Goal: Transaction & Acquisition: Purchase product/service

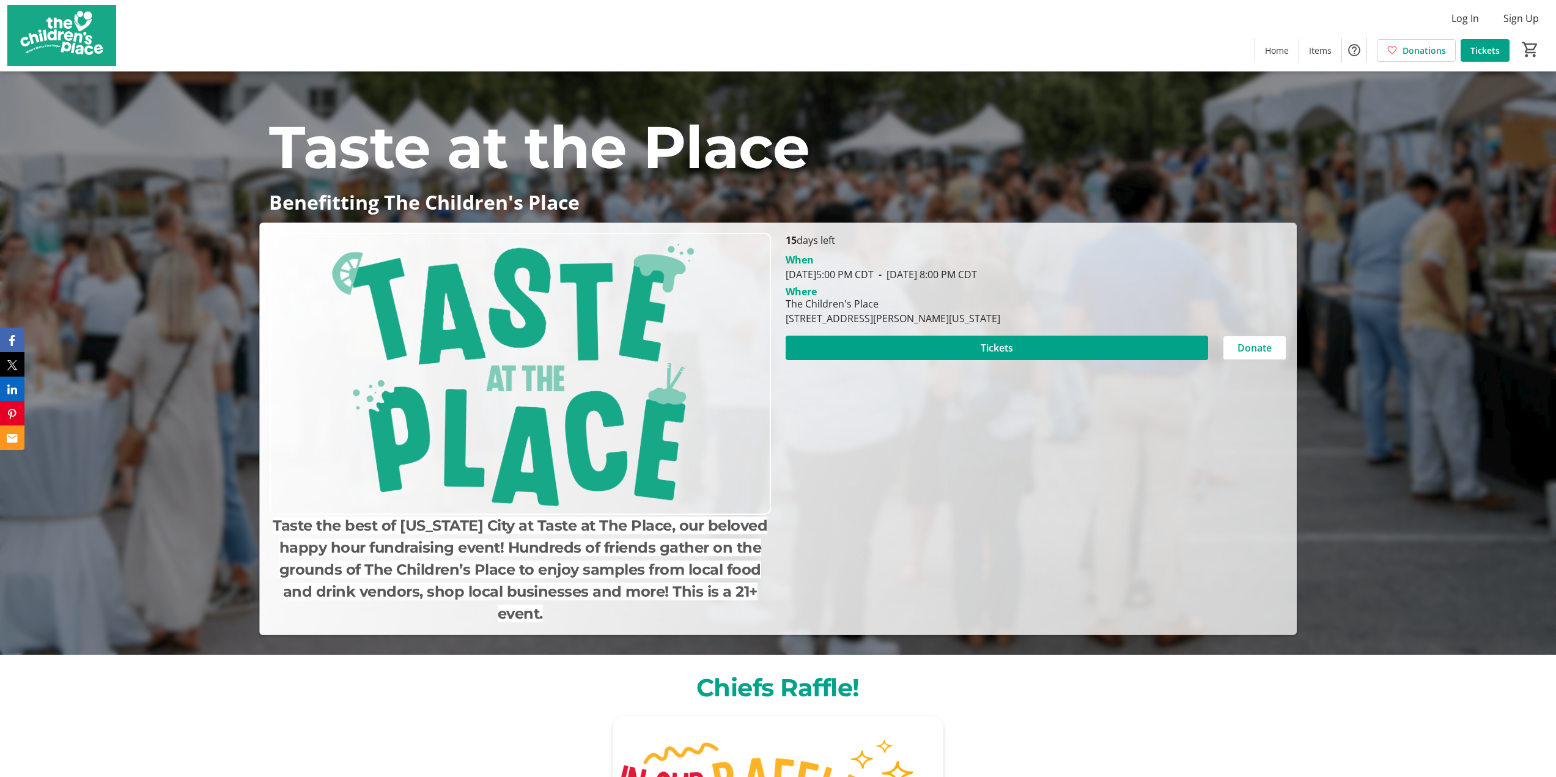
scroll to position [183, 0]
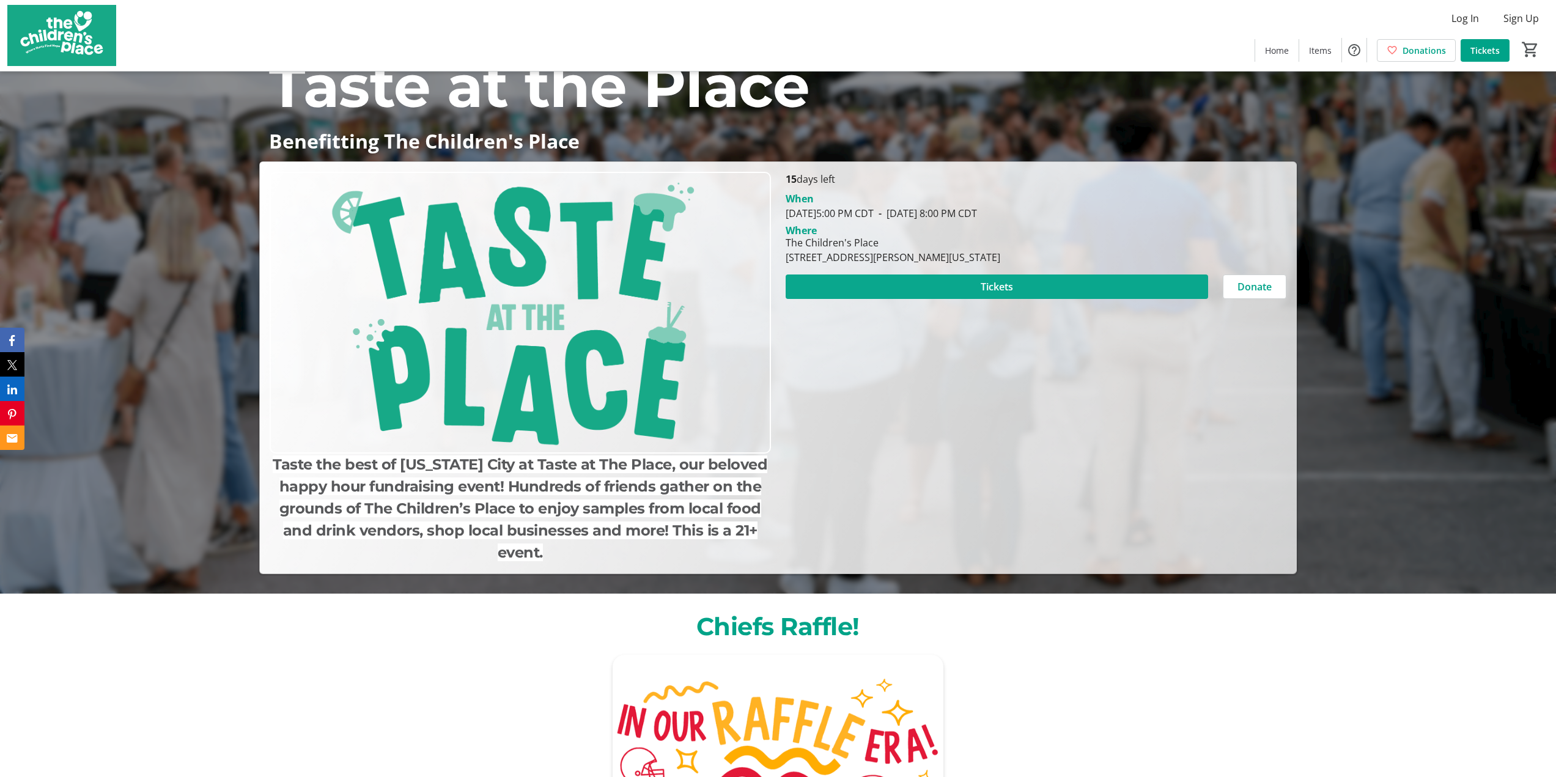
click at [960, 292] on span at bounding box center [996, 286] width 422 height 29
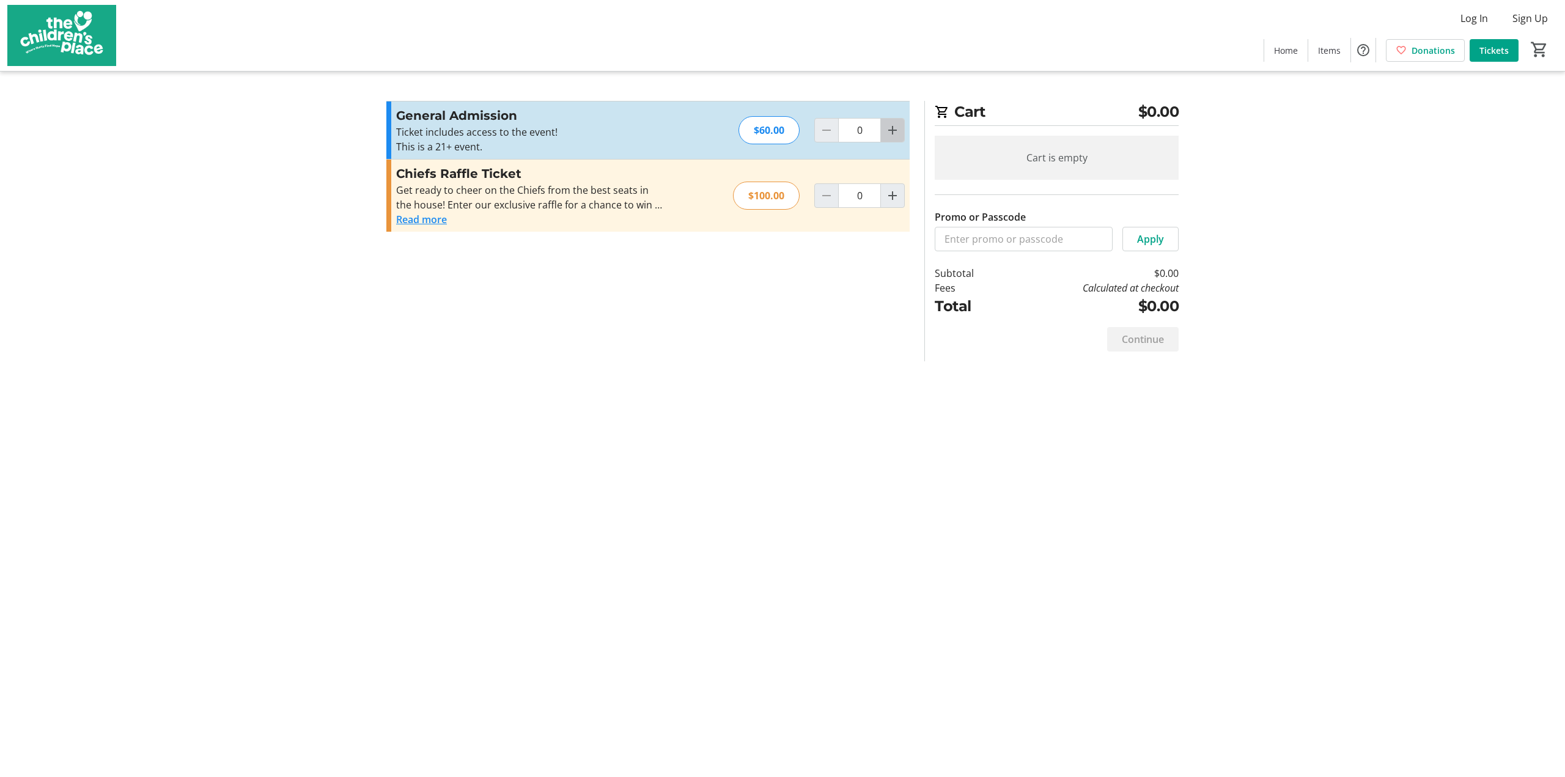
click at [899, 133] on mat-icon "Increment by one" at bounding box center [892, 130] width 15 height 15
type input "2"
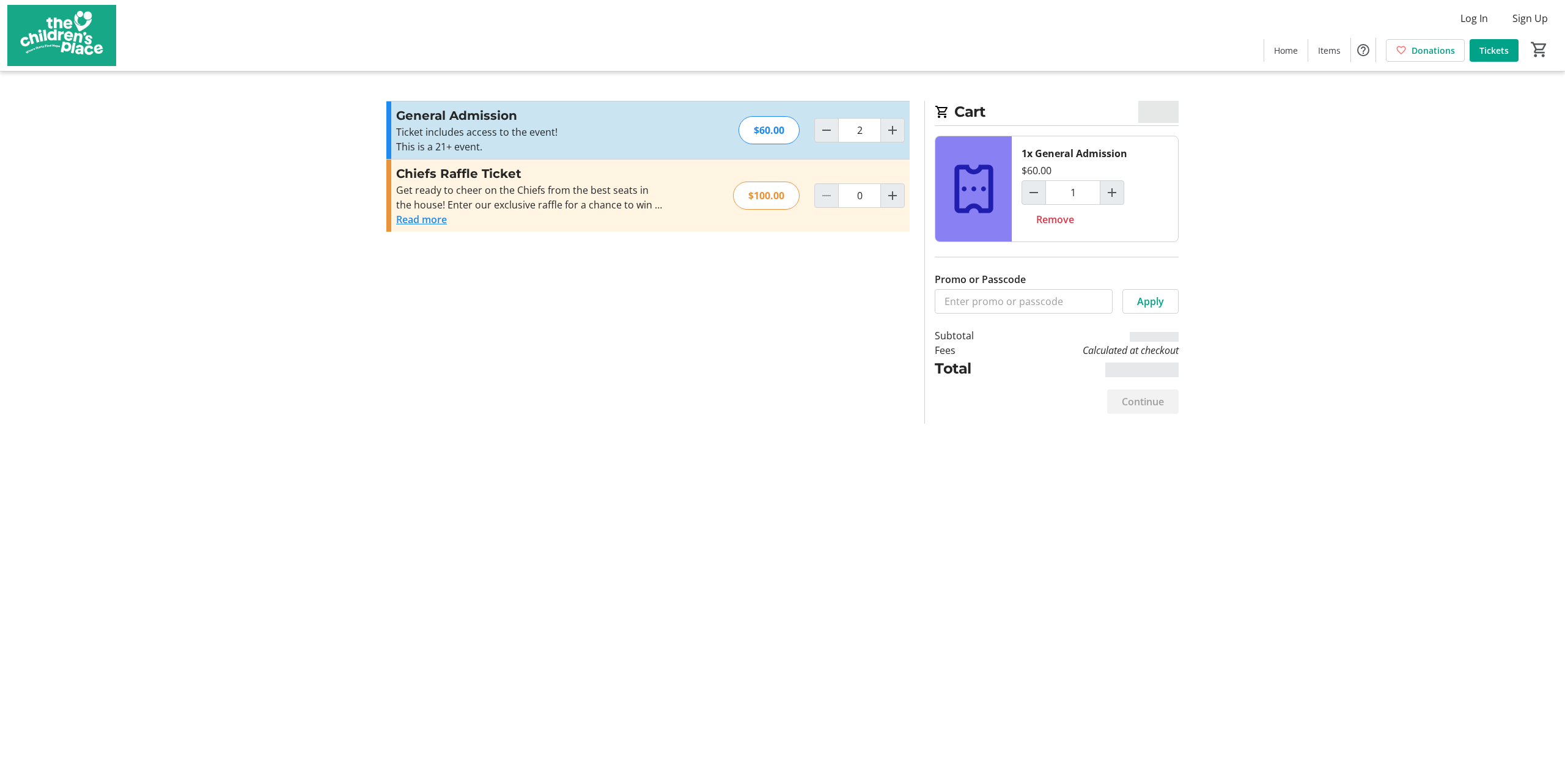
type input "2"
click at [894, 193] on mat-icon "Increment by one" at bounding box center [892, 195] width 15 height 15
type input "1"
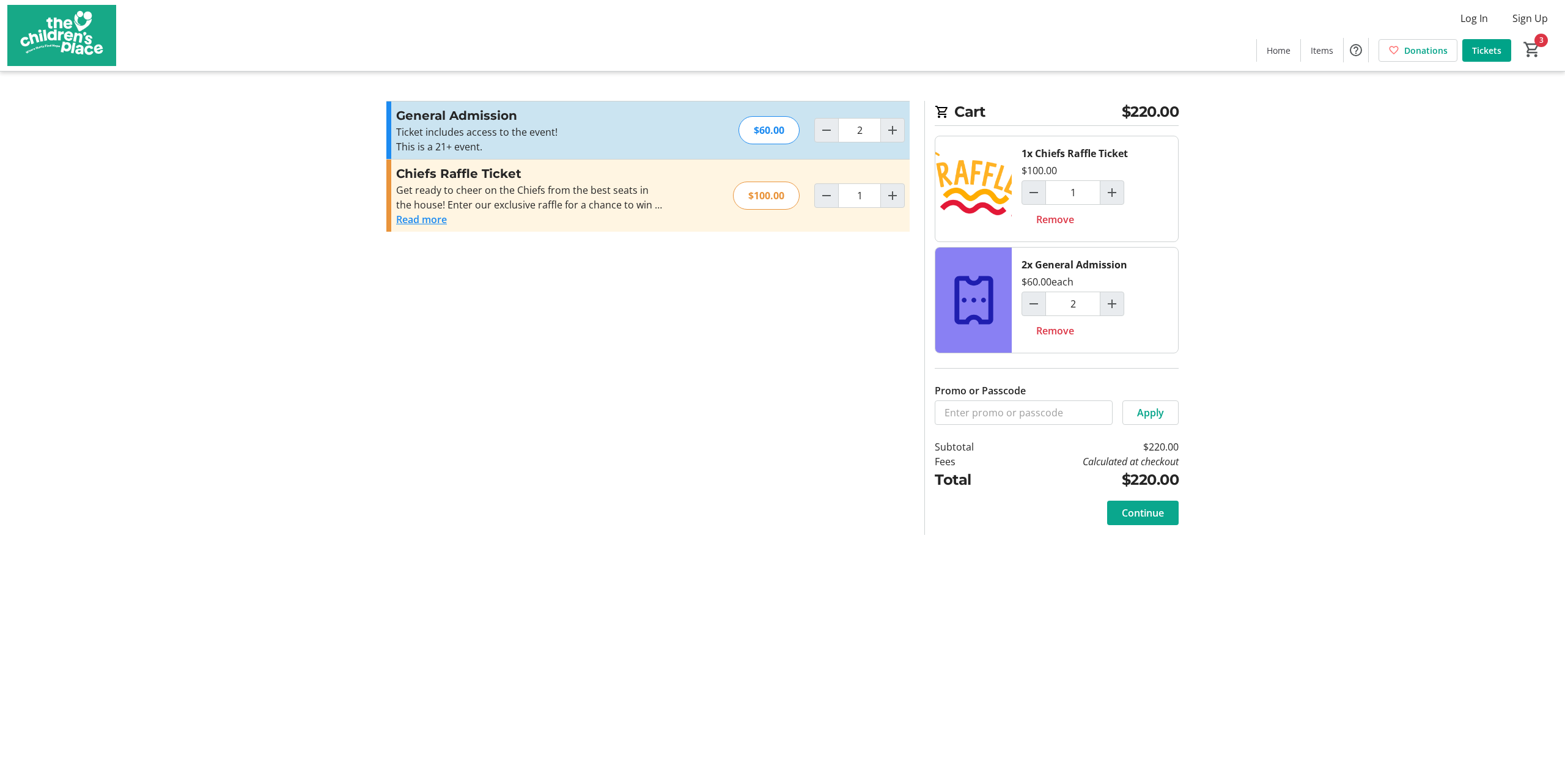
click at [1126, 514] on span "Continue" at bounding box center [1143, 512] width 42 height 15
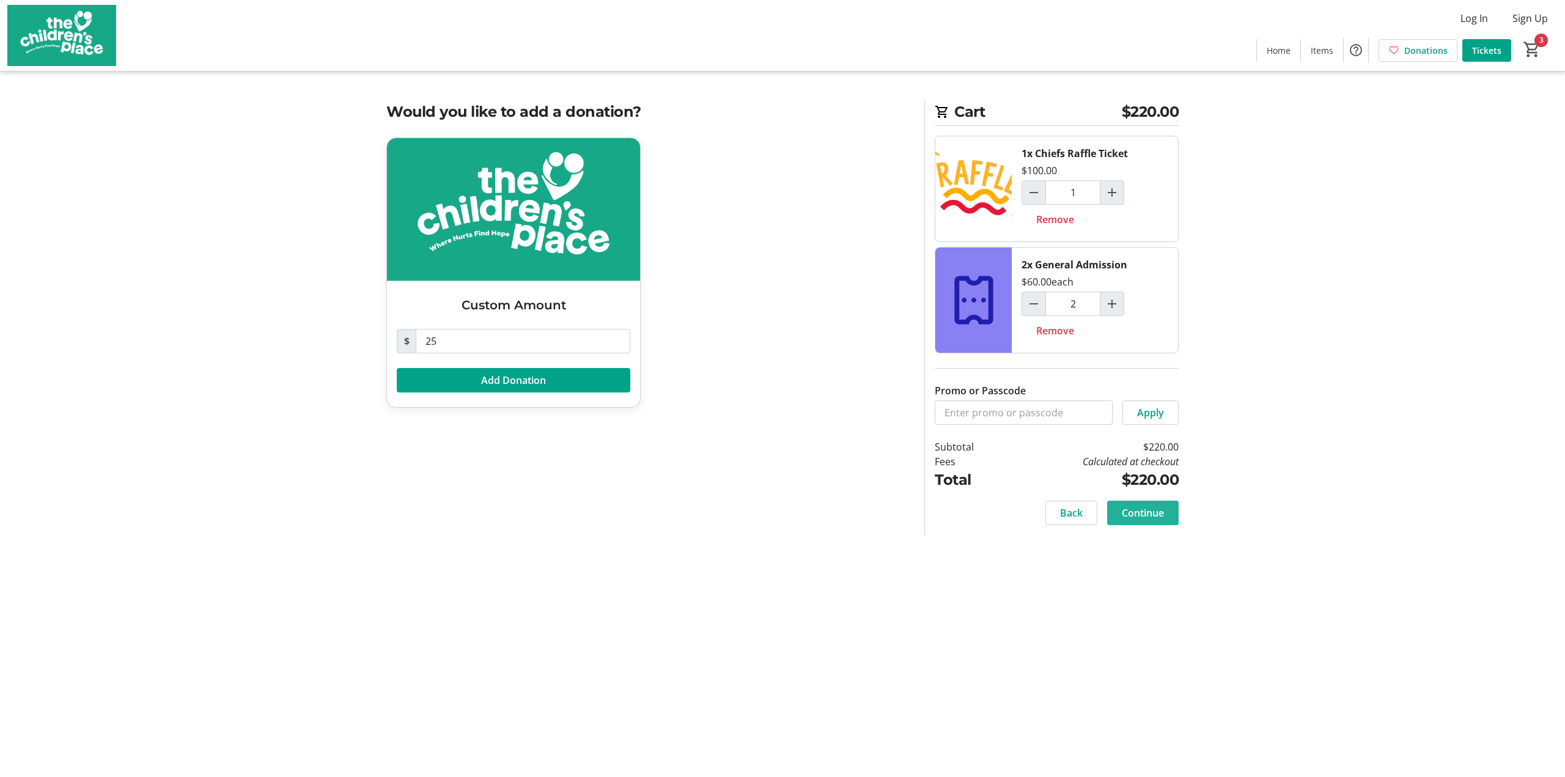
click at [1123, 514] on span "Continue" at bounding box center [1143, 512] width 42 height 15
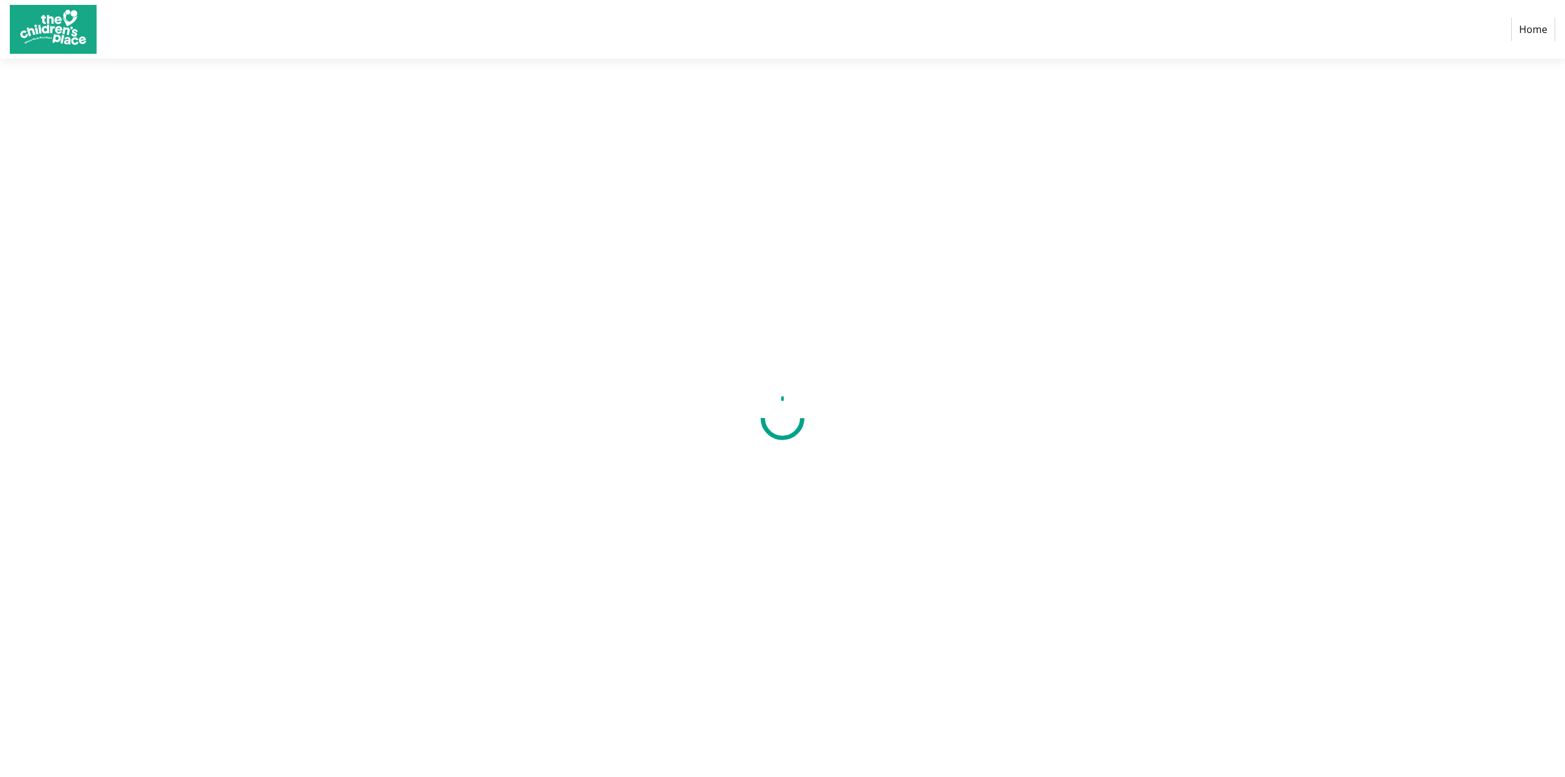
select select "US"
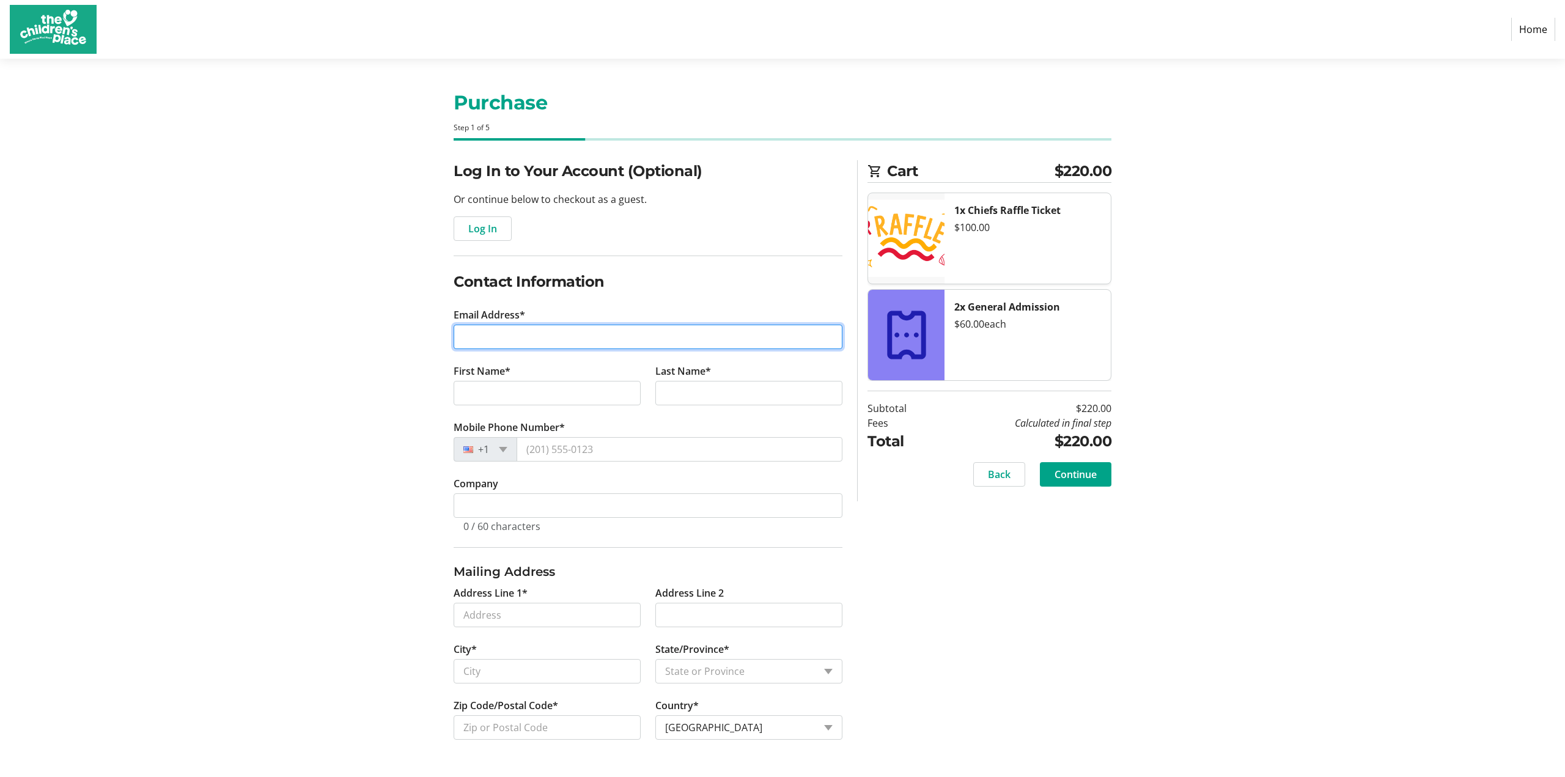
click at [627, 329] on input "Email Address*" at bounding box center [648, 337] width 389 height 24
type input "[EMAIL_ADDRESS][DOMAIN_NAME]"
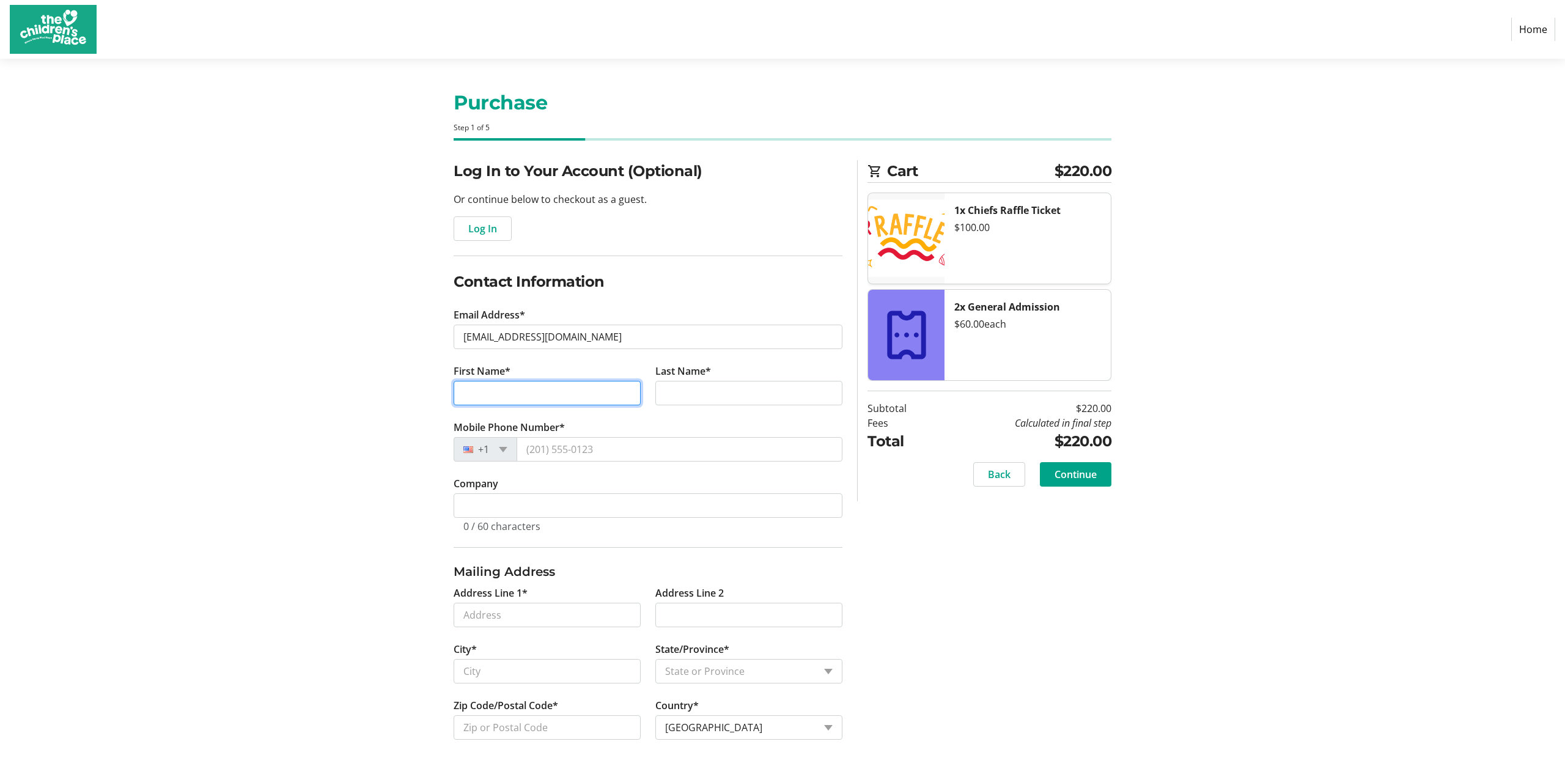
type input "[PERSON_NAME]"
type input "Hastings"
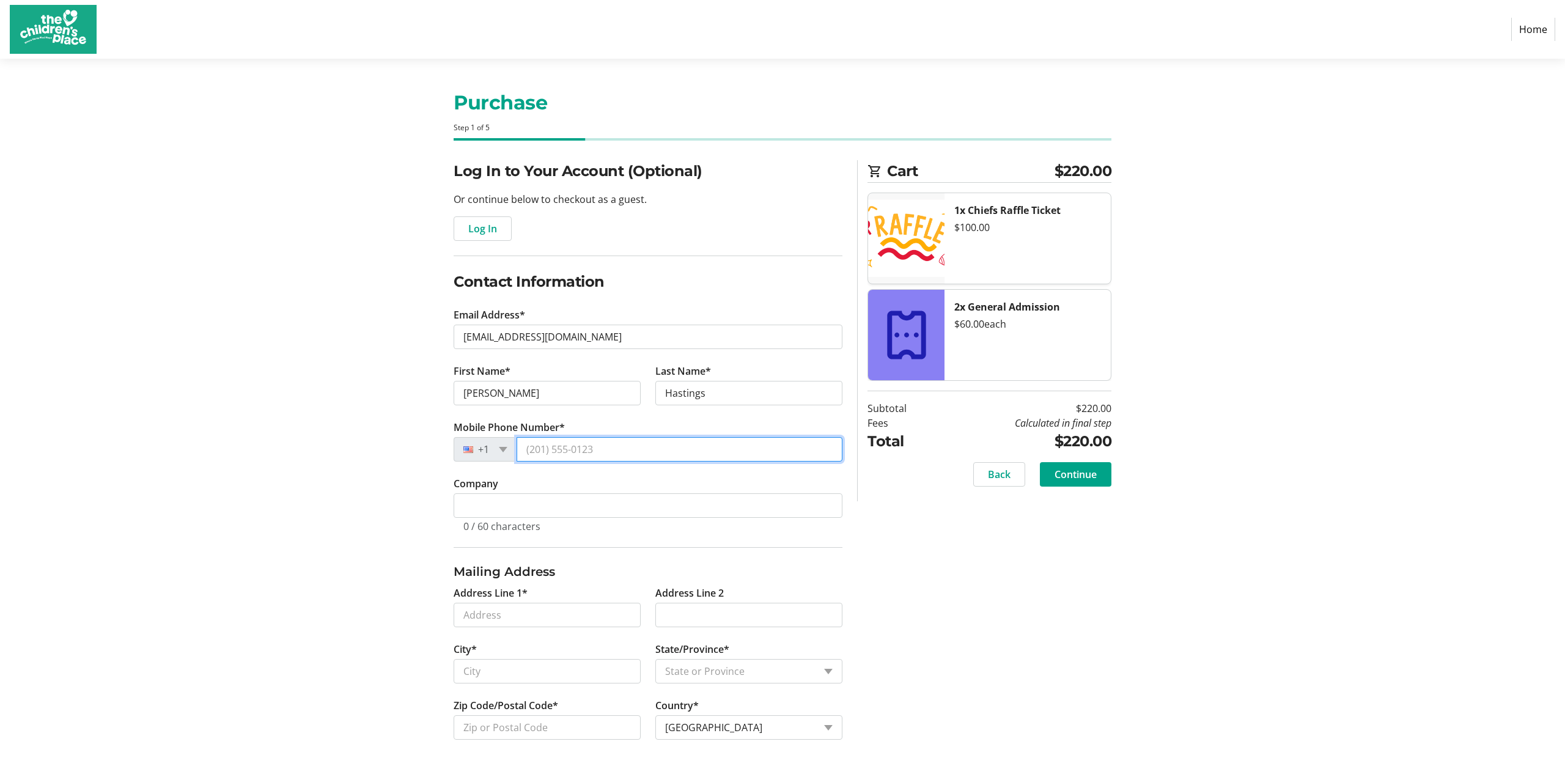
type input "[PHONE_NUMBER]"
type input "[STREET_ADDRESS]"
type input "FAIRWAY"
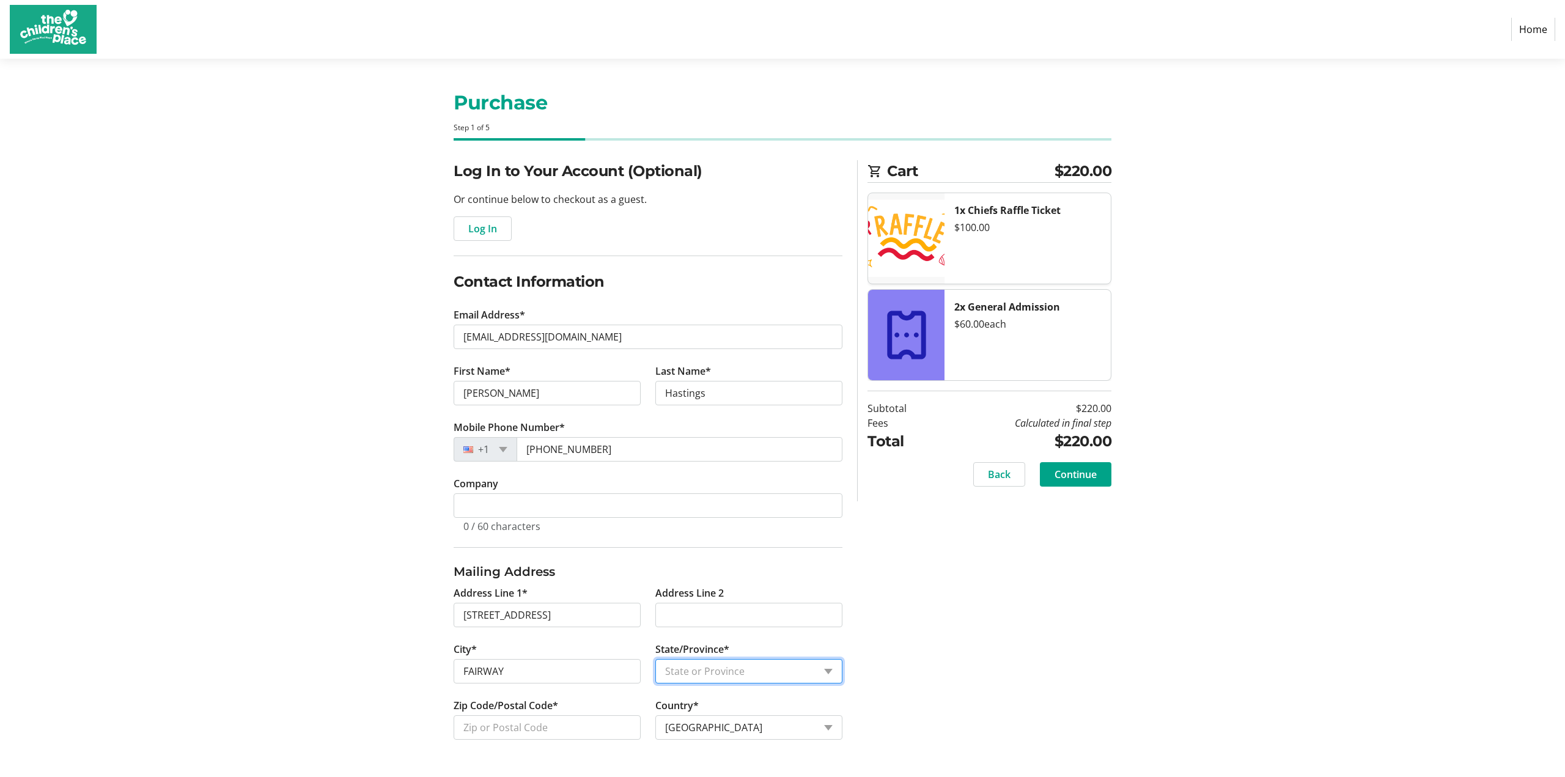
select select "KS"
type input "66205-2643"
click at [1054, 474] on span "Continue" at bounding box center [1075, 474] width 42 height 15
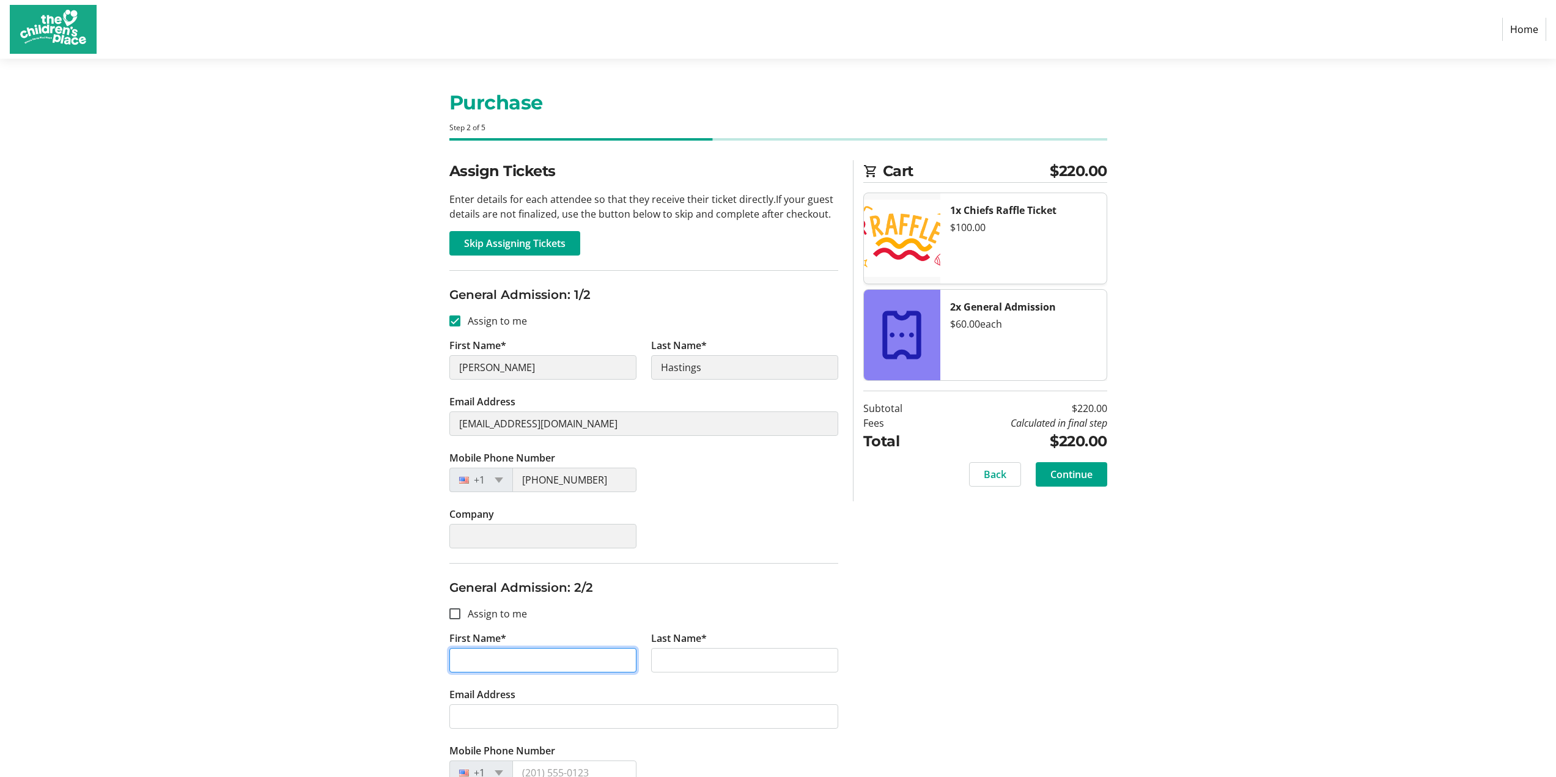
click at [548, 663] on input "First Name*" at bounding box center [542, 660] width 187 height 24
type input "[PERSON_NAME]"
type input "Hastings"
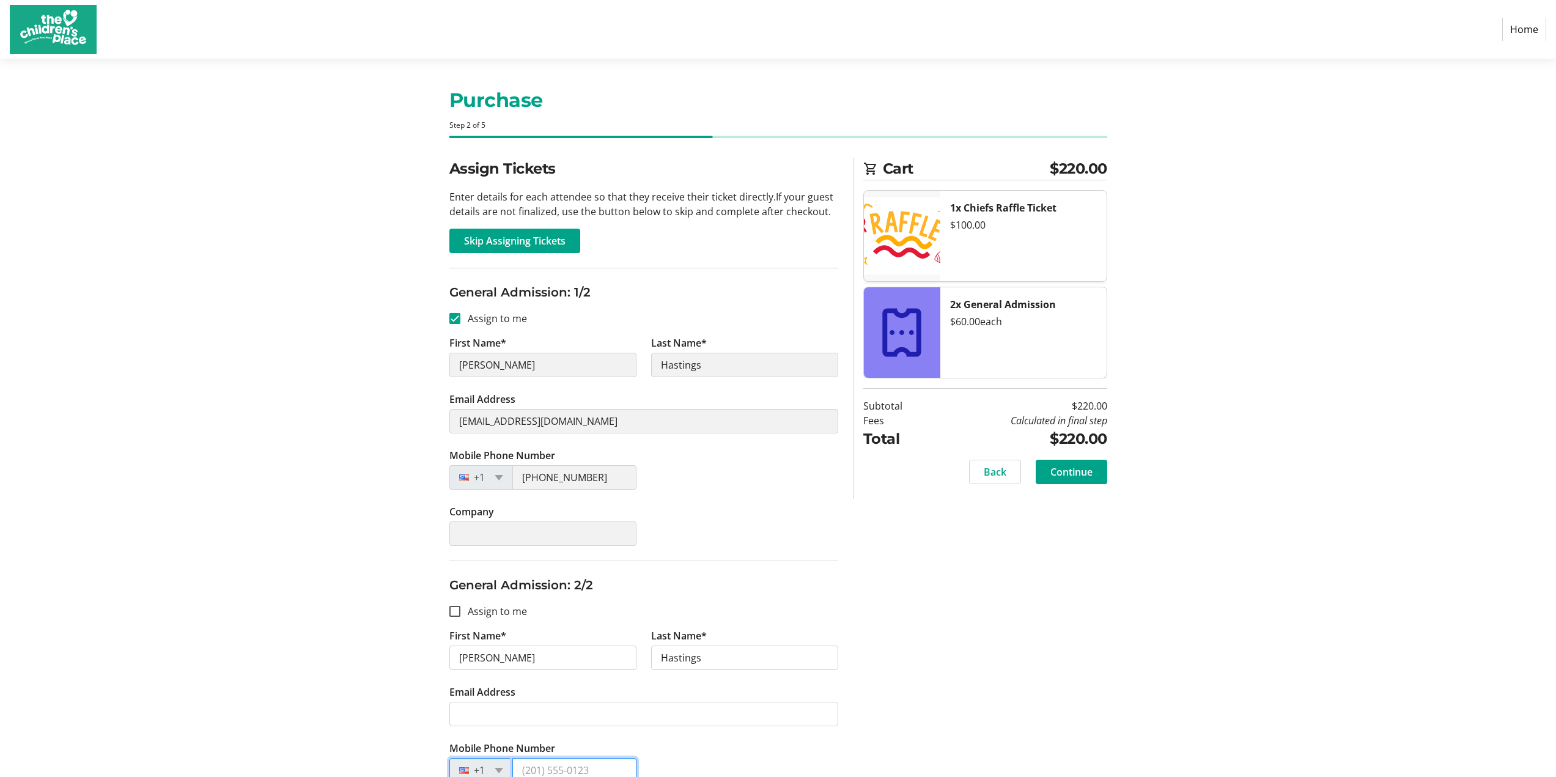
scroll to position [25, 0]
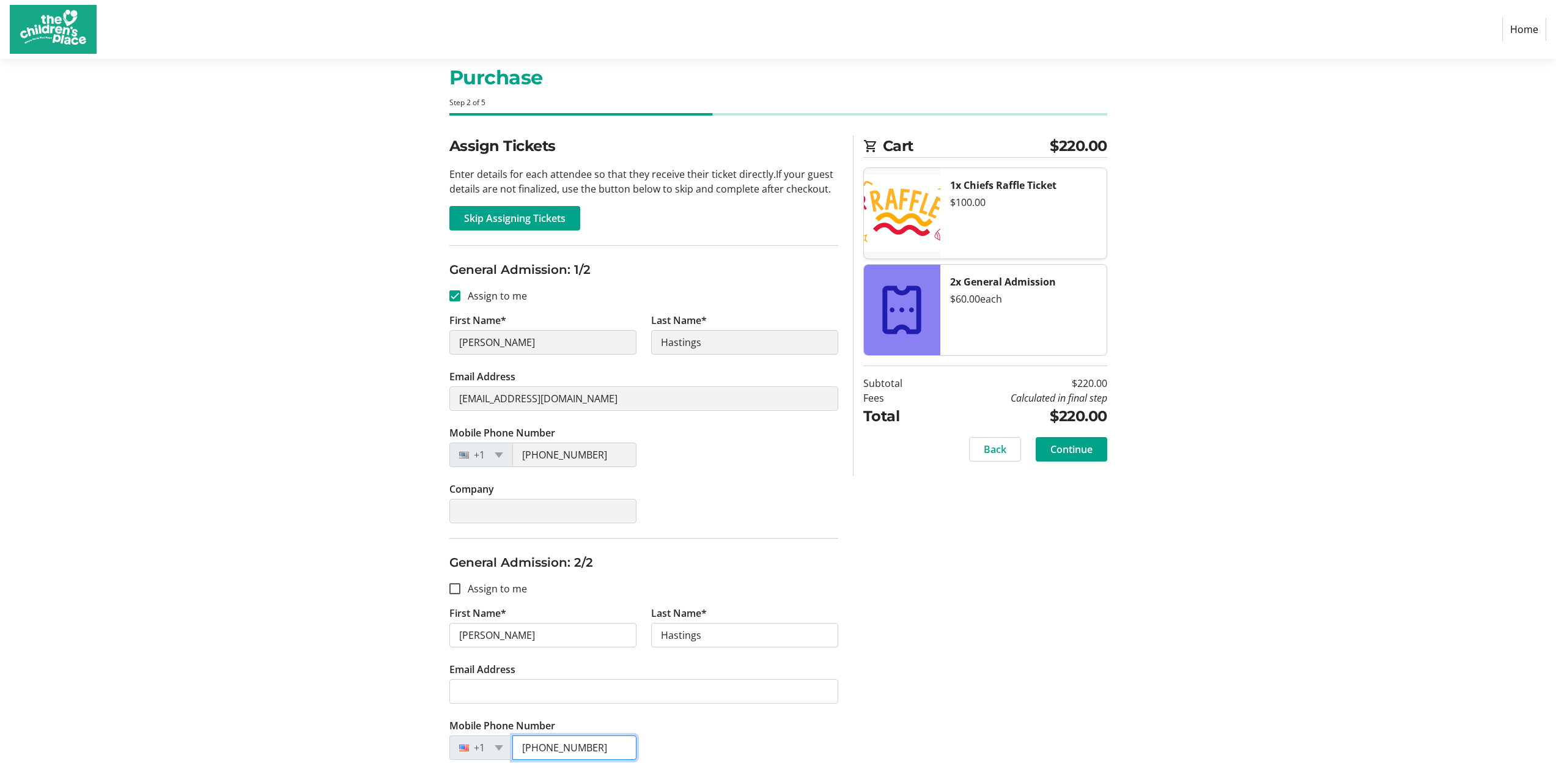
type input "[PHONE_NUMBER]"
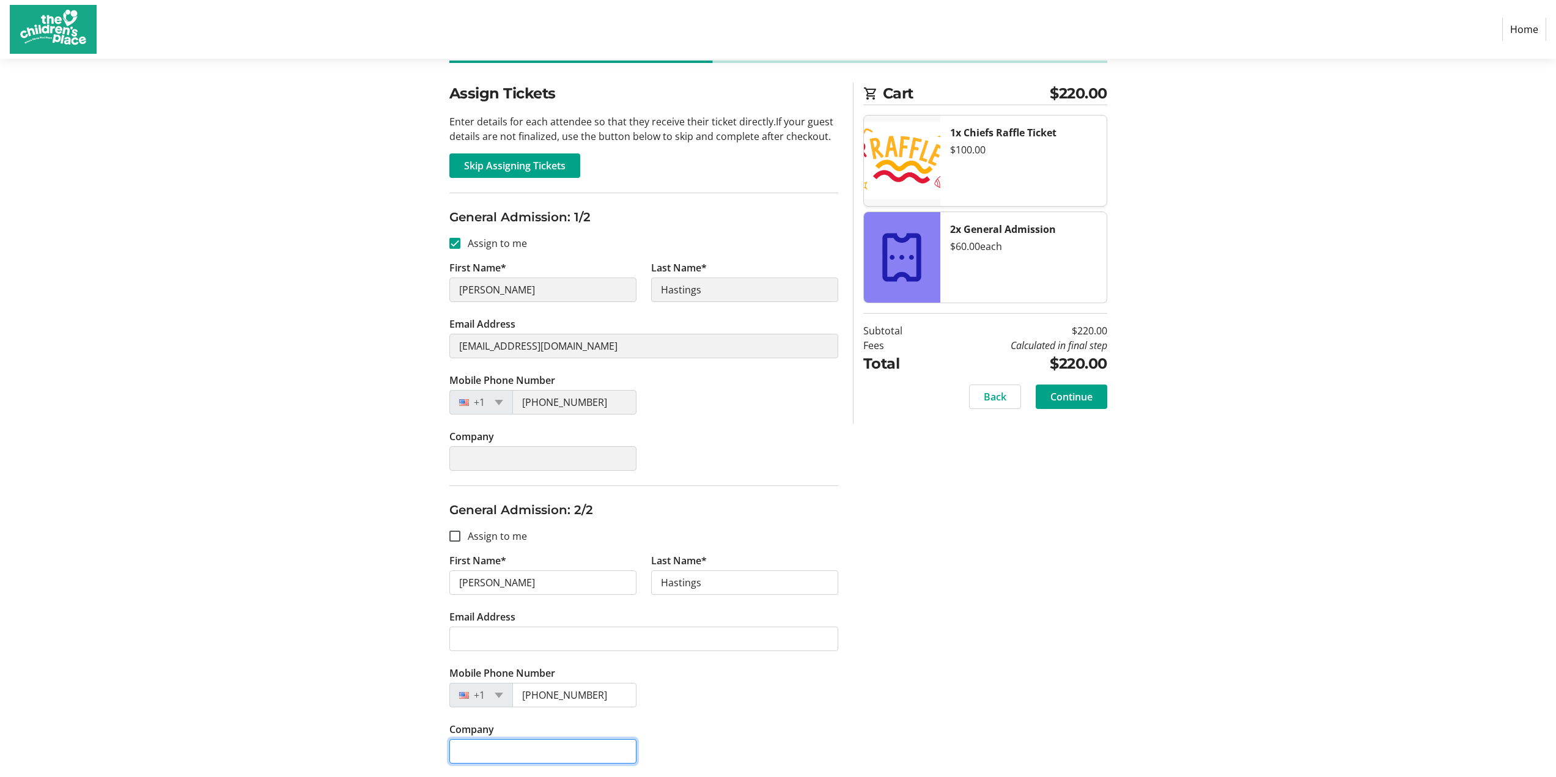
scroll to position [79, 0]
click at [1059, 394] on span "Continue" at bounding box center [1071, 395] width 42 height 15
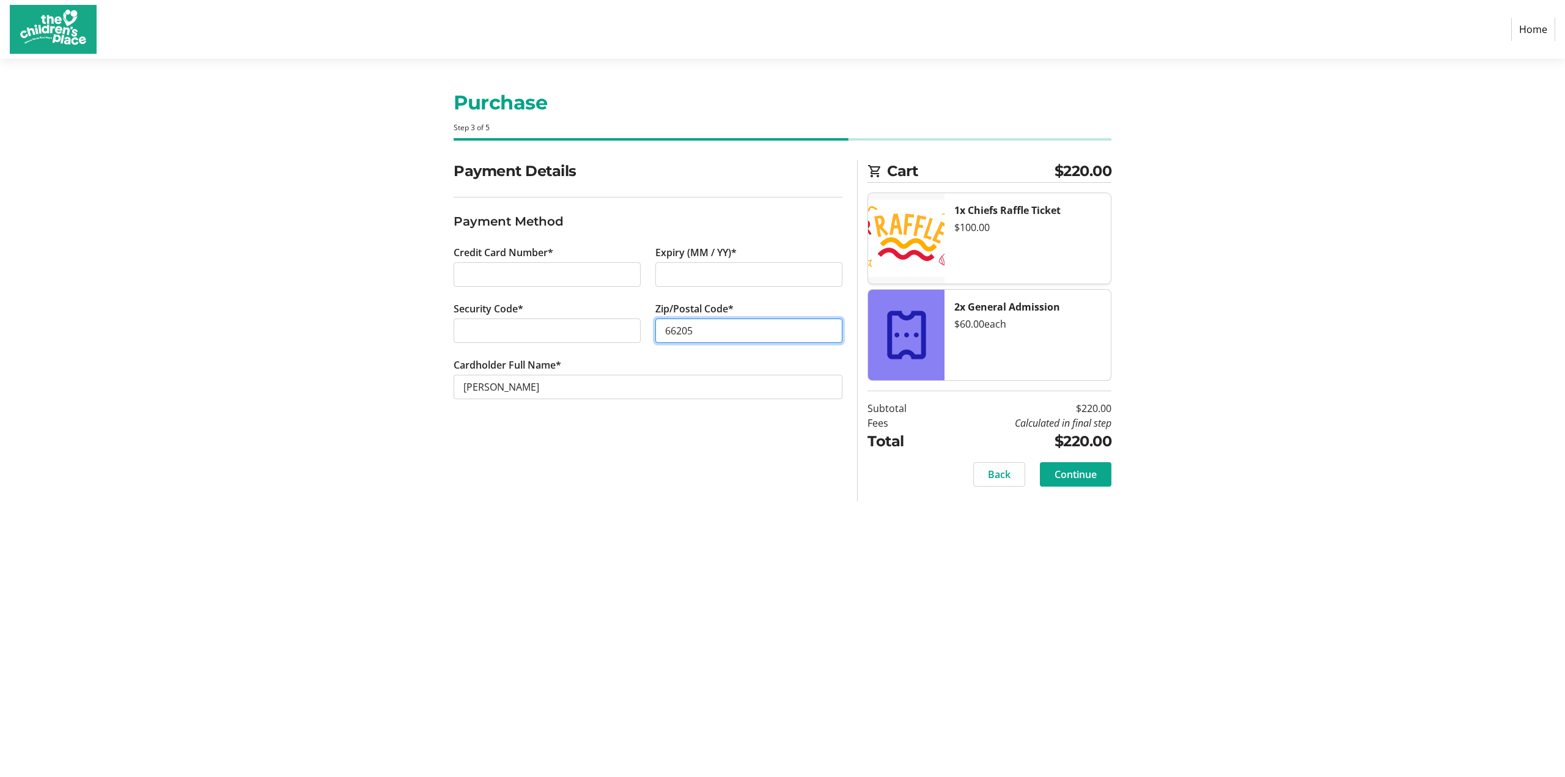
type input "66205"
click at [1085, 471] on span "Continue" at bounding box center [1075, 474] width 42 height 15
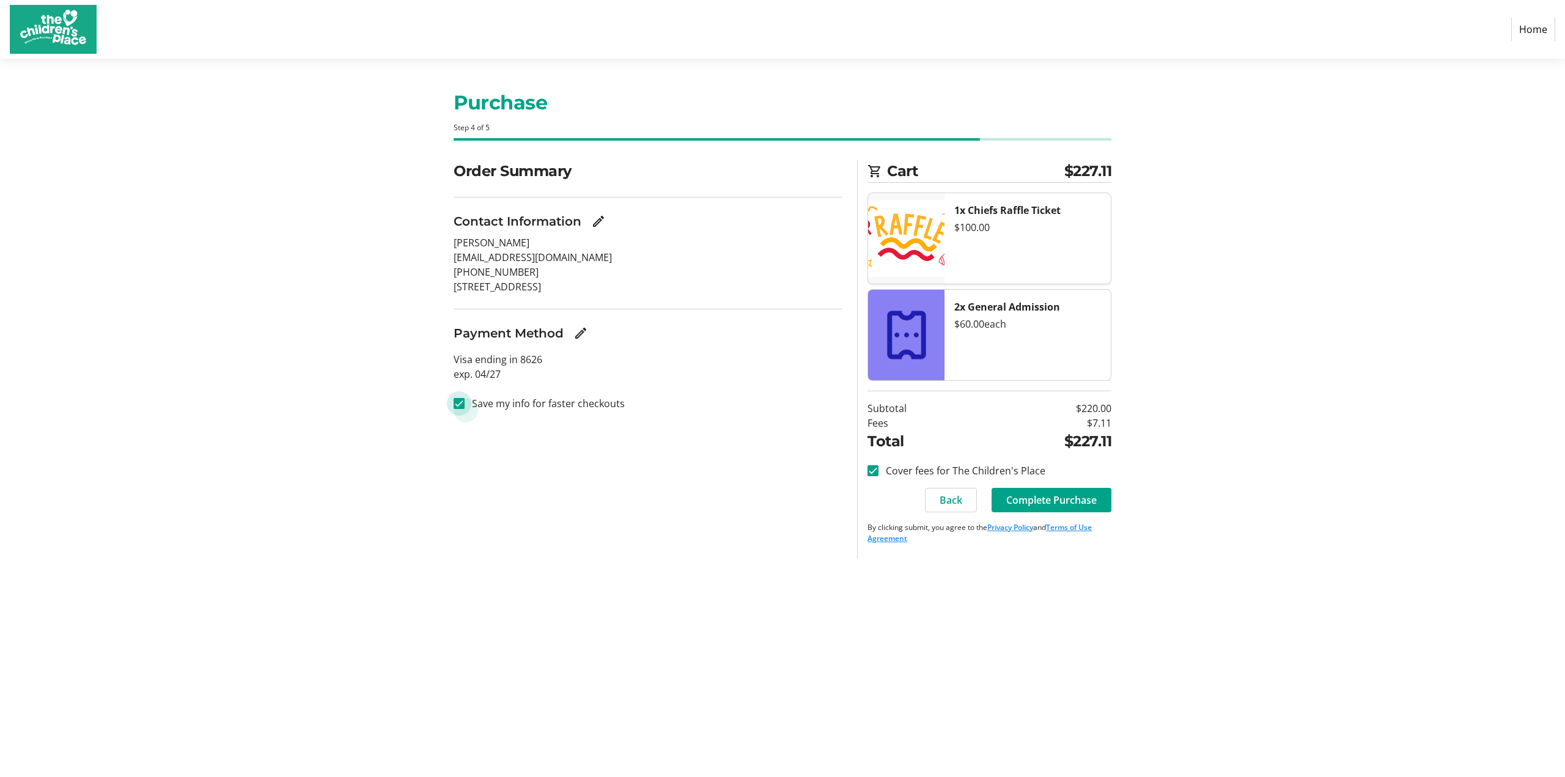
click at [464, 402] on input "Save my info for faster checkouts" at bounding box center [459, 403] width 11 height 11
checkbox input "false"
click at [1041, 499] on span "Complete Purchase" at bounding box center [1051, 500] width 90 height 15
